Goal: Task Accomplishment & Management: Manage account settings

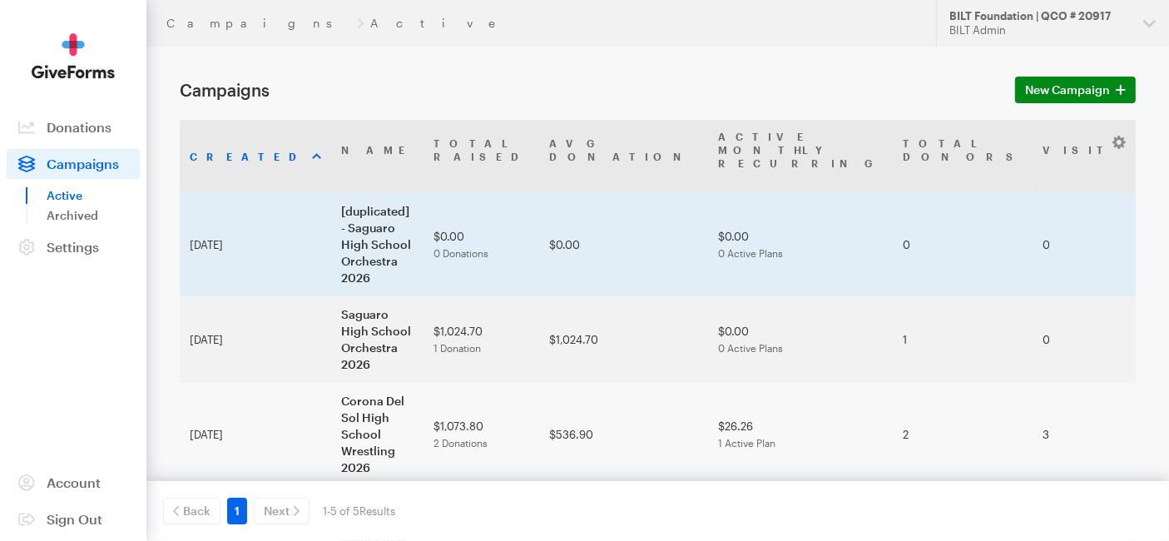
click at [372, 199] on td "[duplicated] - Saguaro High School Orchestra 2026" at bounding box center [377, 244] width 92 height 103
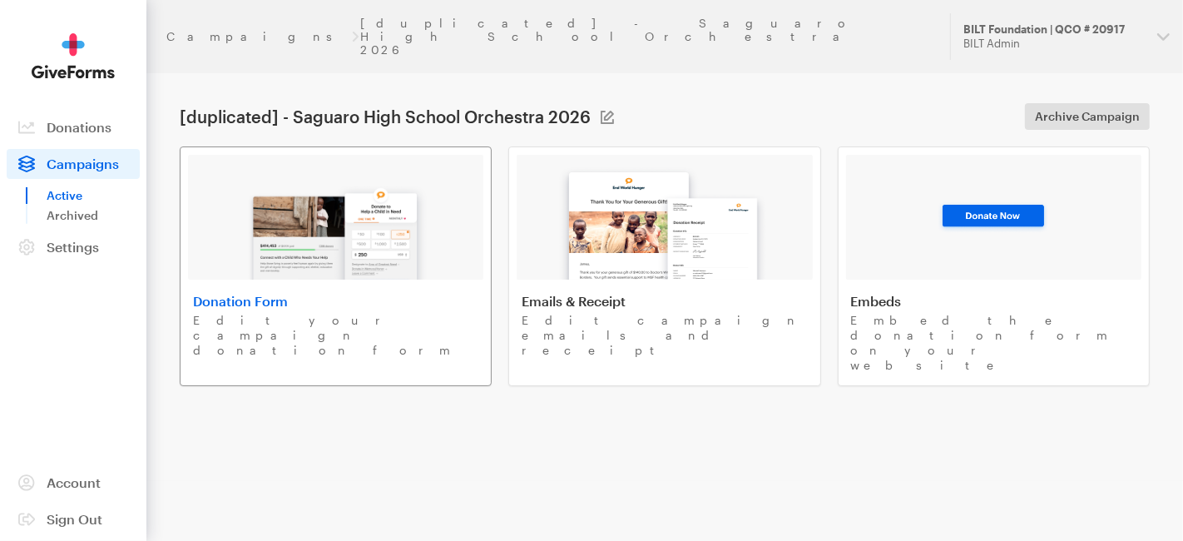
click at [263, 220] on img at bounding box center [336, 226] width 195 height 107
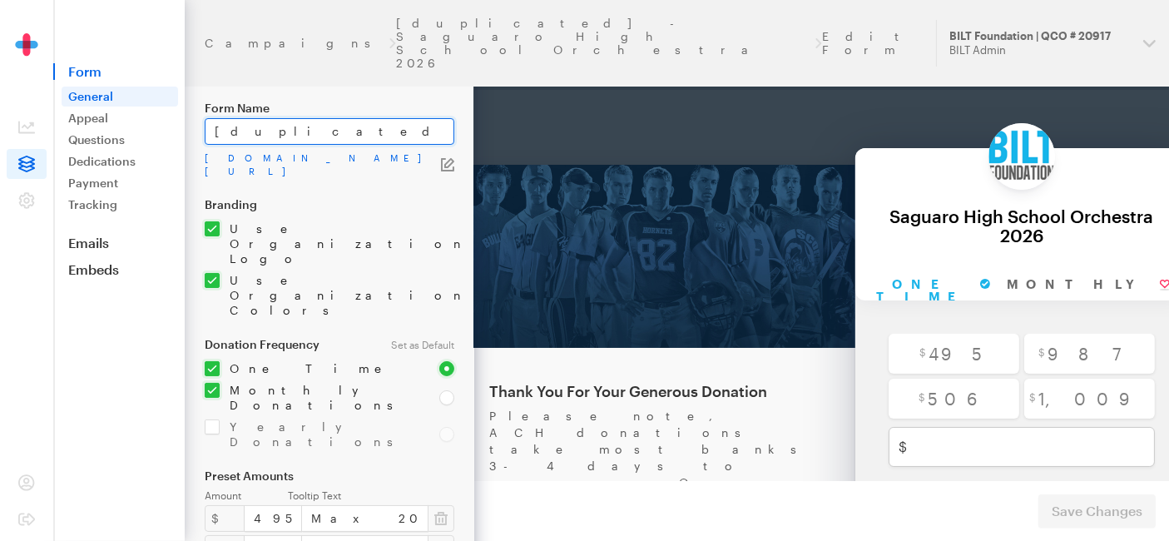
drag, startPoint x: 335, startPoint y: 128, endPoint x: 206, endPoint y: 128, distance: 128.1
click at [206, 128] on input "[duplicated] - Saguaro High School Orchestra 2026" at bounding box center [330, 131] width 250 height 27
drag, startPoint x: 378, startPoint y: 131, endPoint x: 325, endPoint y: 130, distance: 52.4
click at [325, 130] on input "Liberty High School Orchestra 2026" at bounding box center [330, 131] width 250 height 27
type input "Liberty High School Spiritline 2026"
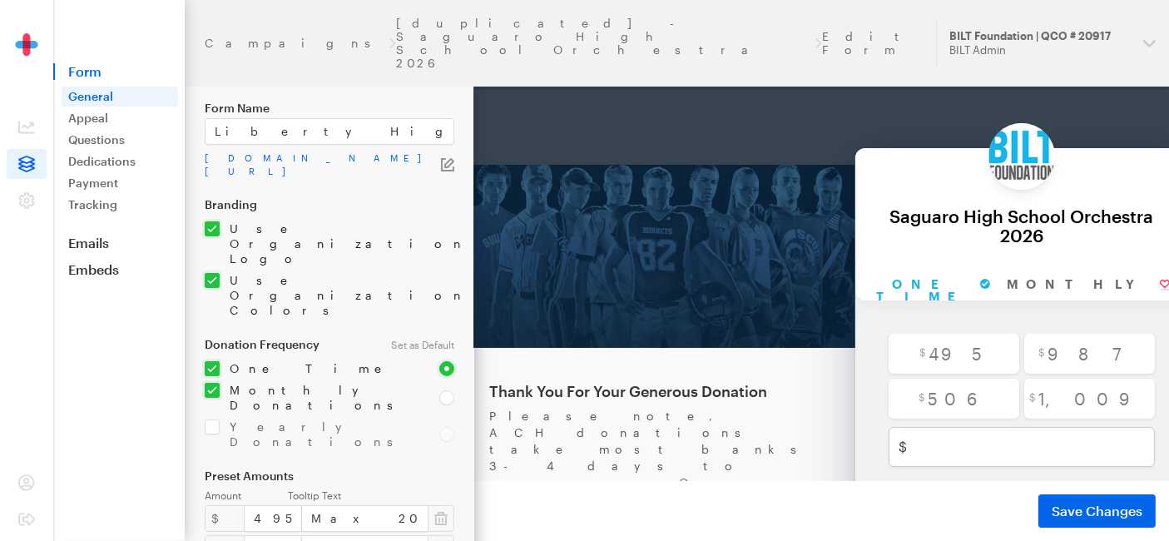
click at [450, 158] on icon "button" at bounding box center [447, 164] width 13 height 13
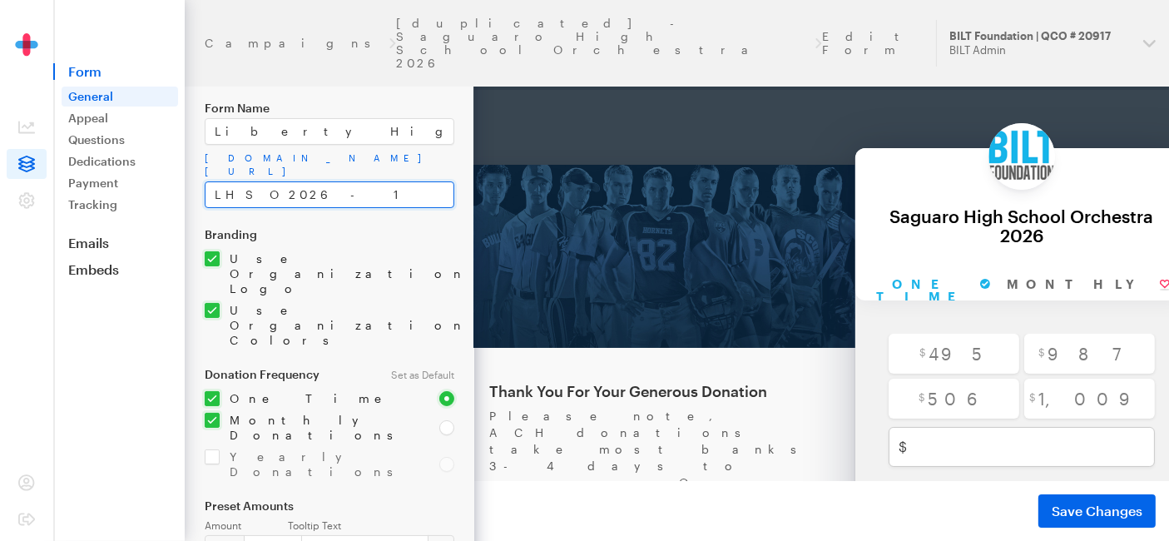
click at [240, 181] on input "LHSO2026-1" at bounding box center [330, 194] width 250 height 27
click at [292, 181] on input "LHSSL2026-1" at bounding box center [330, 194] width 250 height 27
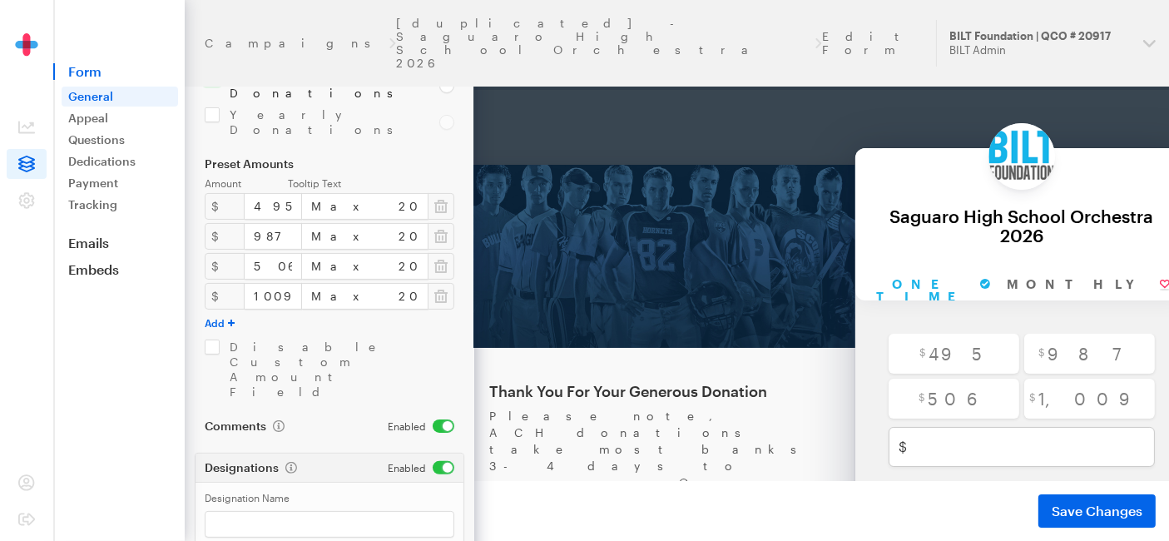
scroll to position [349, 0]
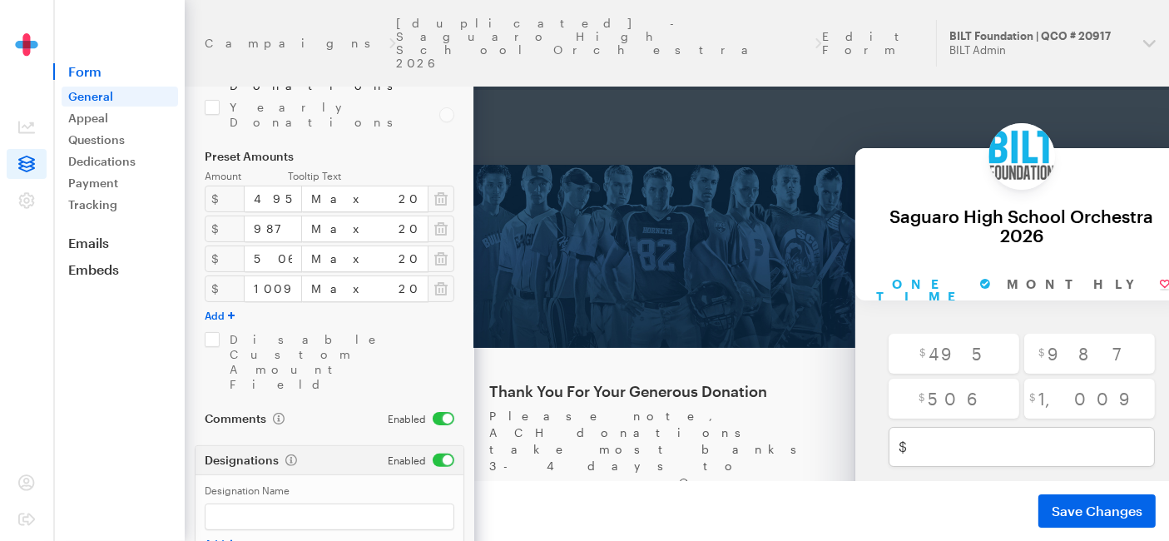
type input "LHSSL2026"
drag, startPoint x: 384, startPoint y: 503, endPoint x: 150, endPoint y: 517, distance: 235.0
click at [150, 517] on div "Campaigns [duplicated] - Saguaro High School Orchestra 2026 Edit Form Updates S…" at bounding box center [584, 202] width 1169 height 1103
type input "Liberty High School Spiritline 2026"
drag, startPoint x: 1095, startPoint y: 506, endPoint x: 1083, endPoint y: 526, distance: 23.1
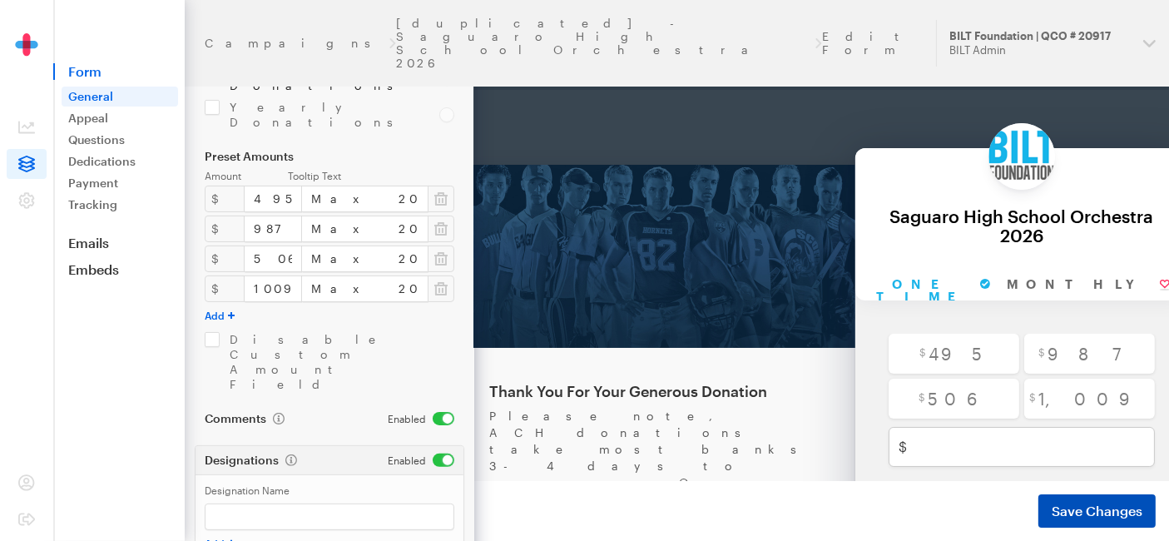
click at [1083, 526] on button "Save Changes" at bounding box center [1096, 510] width 117 height 33
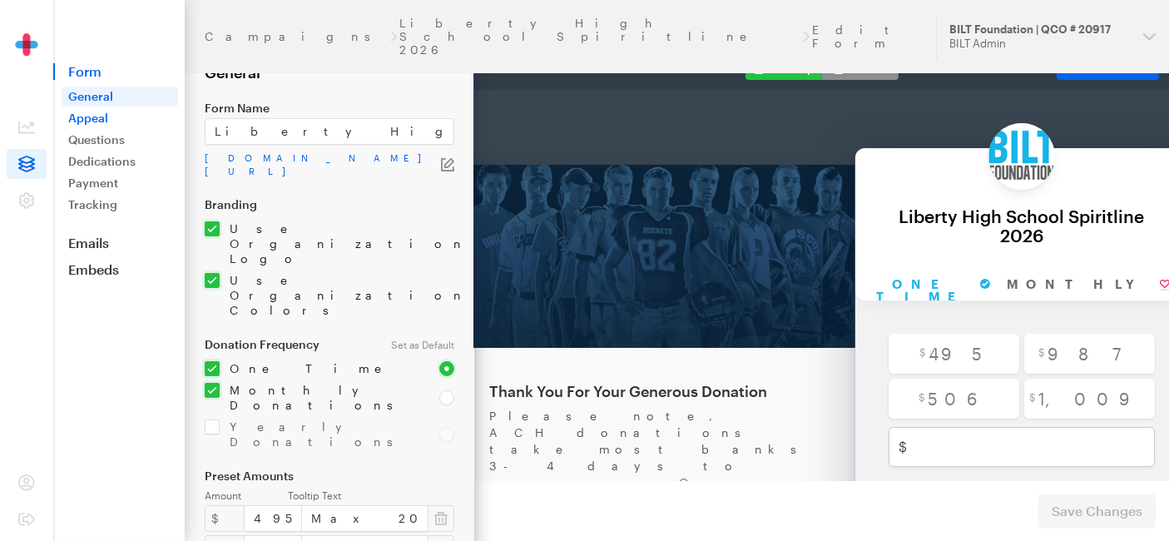
click at [90, 108] on link "Appeal" at bounding box center [120, 118] width 116 height 20
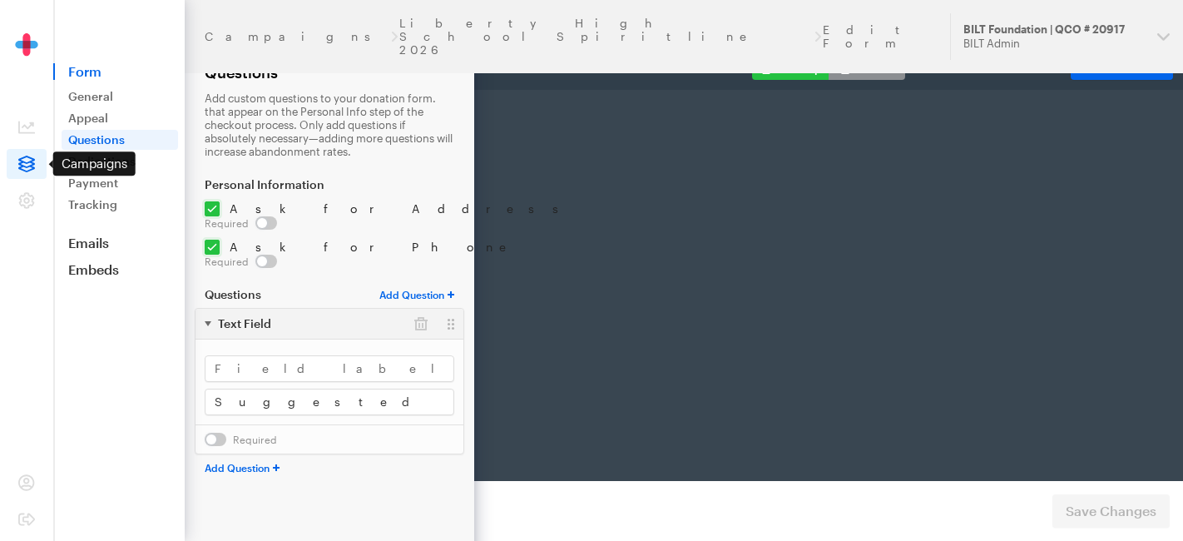
click at [31, 167] on icon at bounding box center [26, 164] width 17 height 17
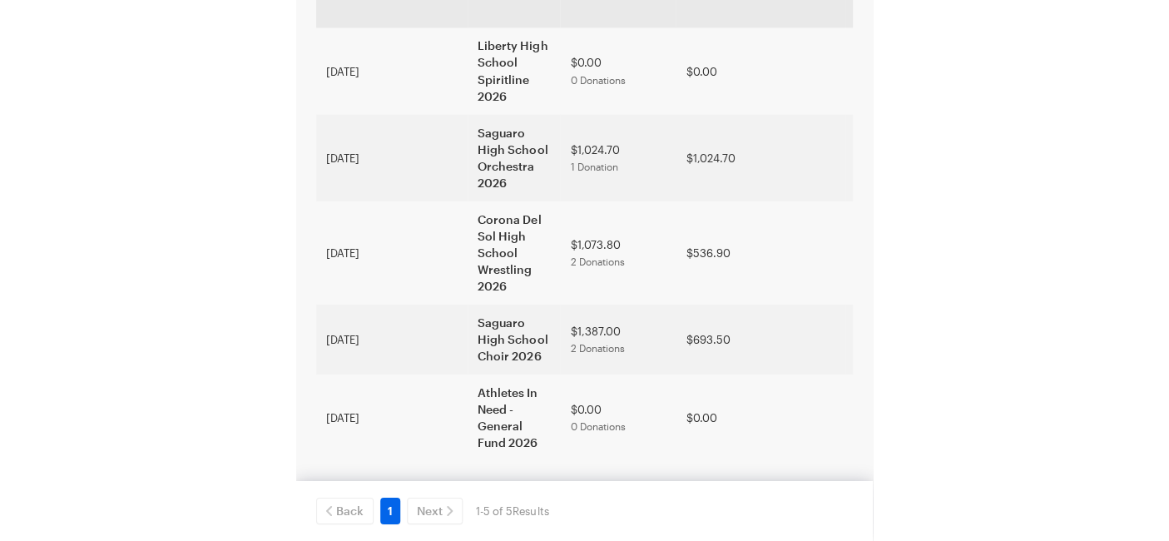
scroll to position [5, 0]
